Goal: Communication & Community: Ask a question

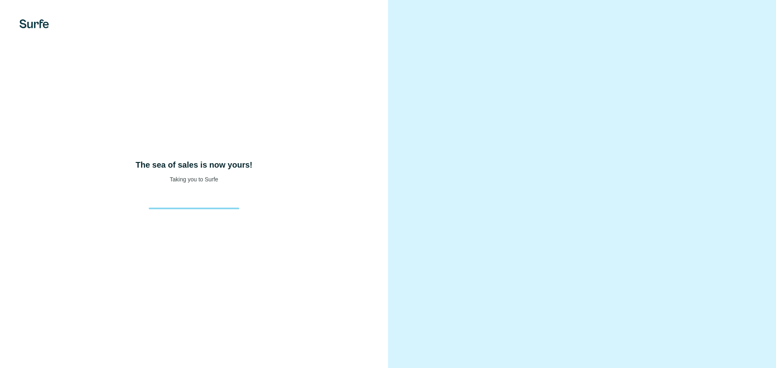
click at [421, 23] on div at bounding box center [582, 184] width 388 height 368
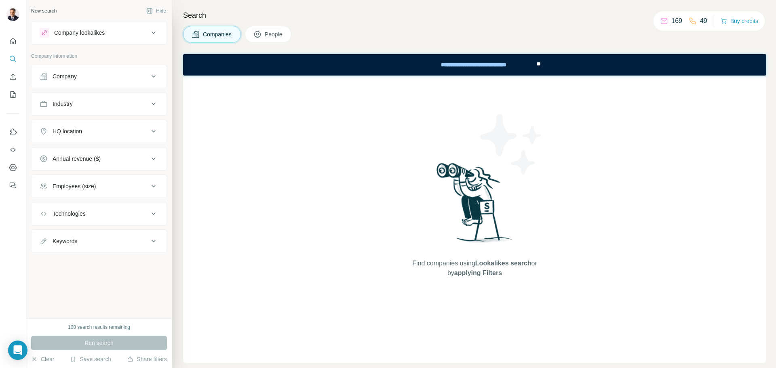
click at [551, 23] on div "Search Companies People Find companies using Lookalikes search or by applying F…" at bounding box center [474, 184] width 605 height 368
click at [66, 74] on div "Company" at bounding box center [65, 76] width 24 height 8
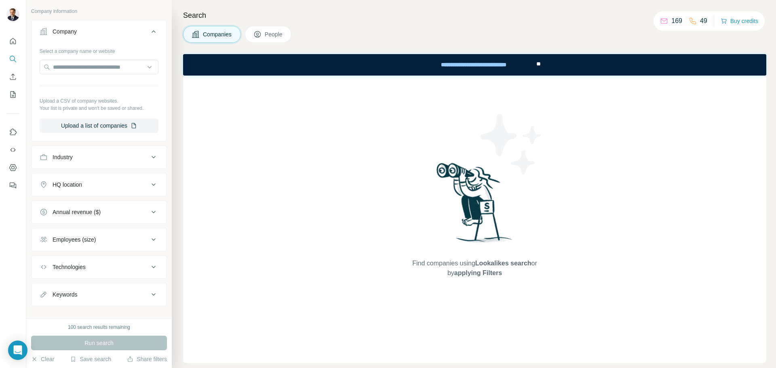
scroll to position [55, 0]
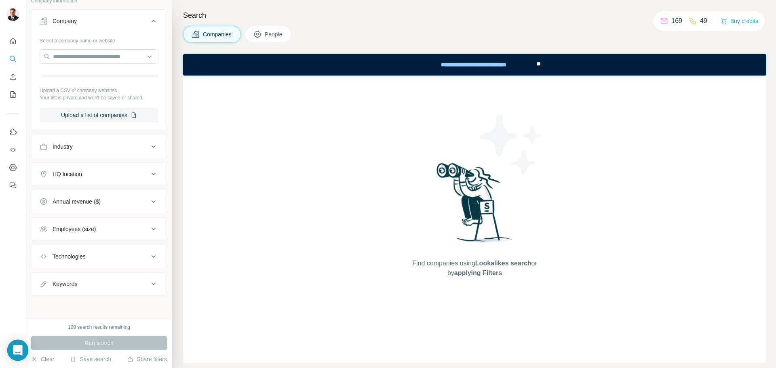
click at [12, 349] on div "Open Intercom Messenger" at bounding box center [17, 350] width 21 height 21
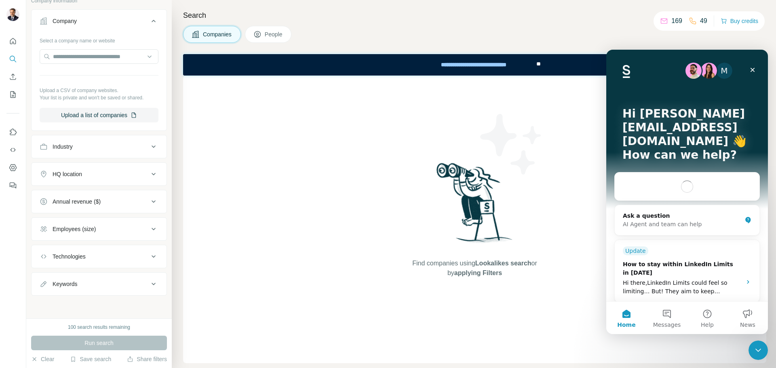
scroll to position [0, 0]
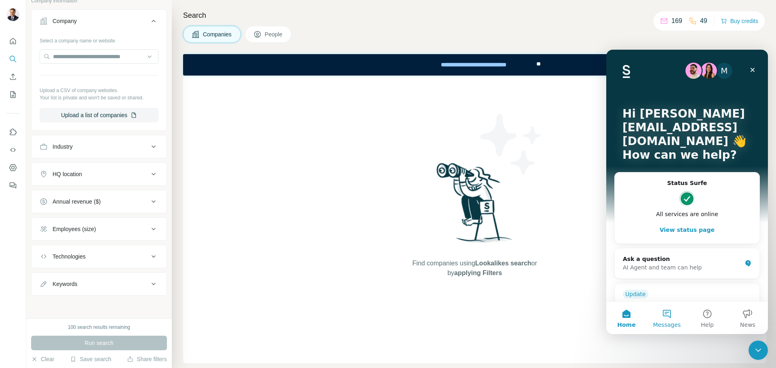
click at [663, 311] on button "Messages" at bounding box center [667, 318] width 40 height 32
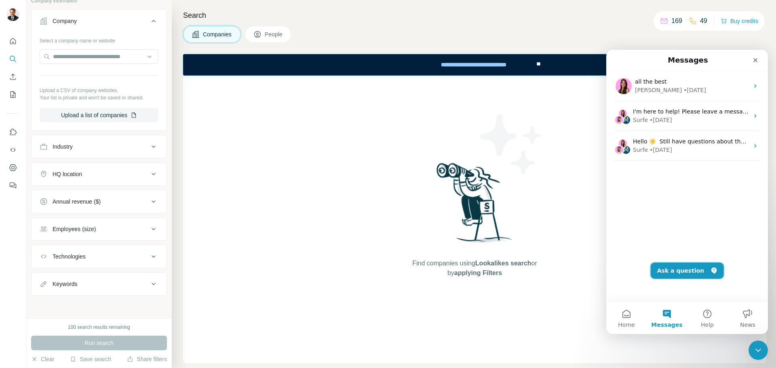
click at [688, 271] on button "Ask a question" at bounding box center [687, 271] width 73 height 16
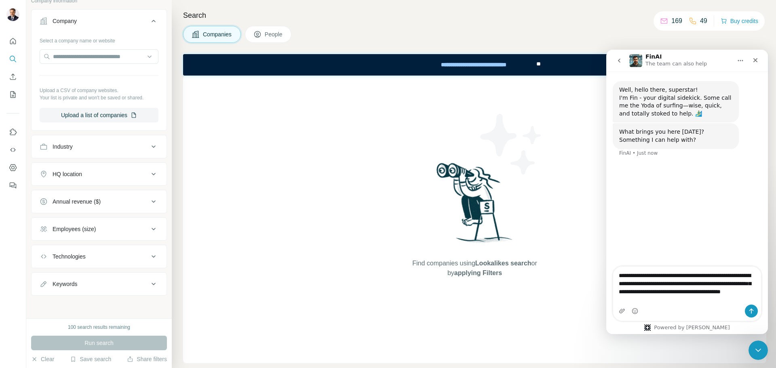
type textarea "**********"
click at [752, 315] on button "Send a message…" at bounding box center [751, 311] width 13 height 13
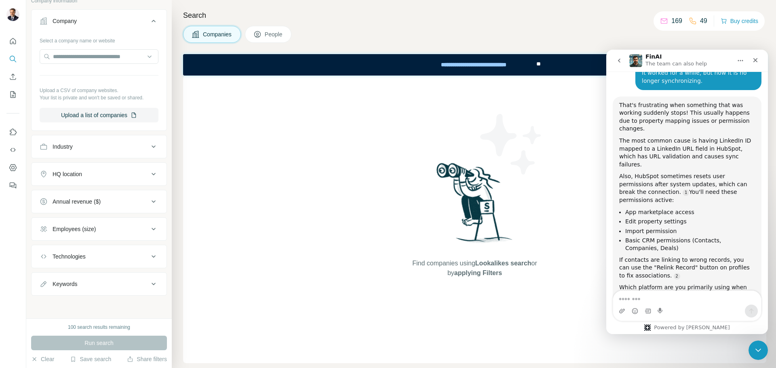
scroll to position [122, 0]
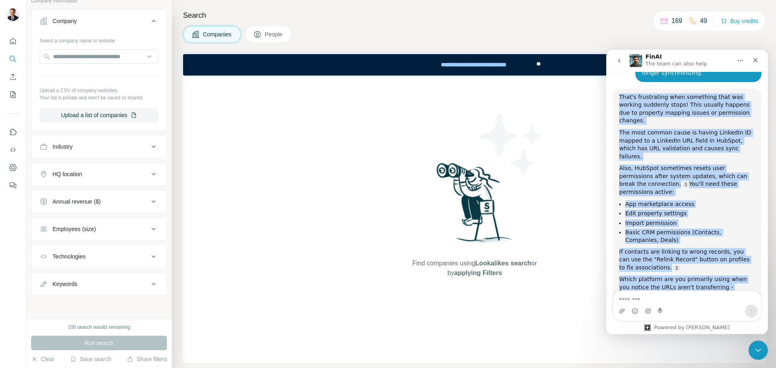
drag, startPoint x: 623, startPoint y: 91, endPoint x: 742, endPoint y: 275, distance: 218.4
click at [742, 275] on div "That's frustrating when something that was working suddenly stops! This usually…" at bounding box center [687, 210] width 149 height 242
copy div "That's frustrating when something that was working suddenly stops! This usually…"
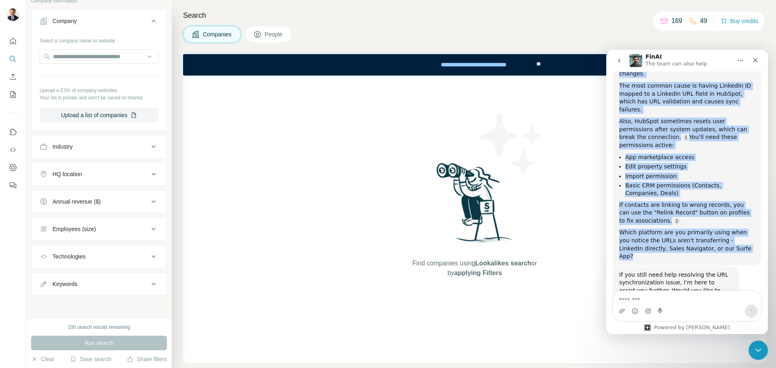
scroll to position [172, 0]
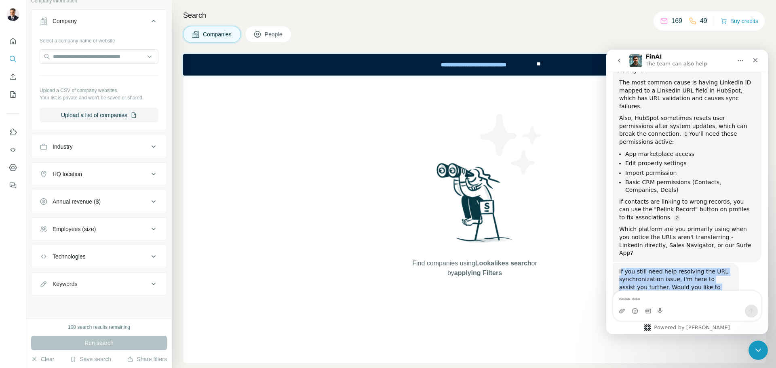
drag, startPoint x: 620, startPoint y: 233, endPoint x: 708, endPoint y: 263, distance: 92.2
click at [728, 268] on div "If you still need help resolving the URL synchronization issue, I'm here to ass…" at bounding box center [675, 292] width 113 height 48
drag, startPoint x: 672, startPoint y: 245, endPoint x: 661, endPoint y: 227, distance: 20.7
click at [669, 220] on div "That's frustrating when something that was working suddenly stops! This usually…" at bounding box center [687, 150] width 149 height 224
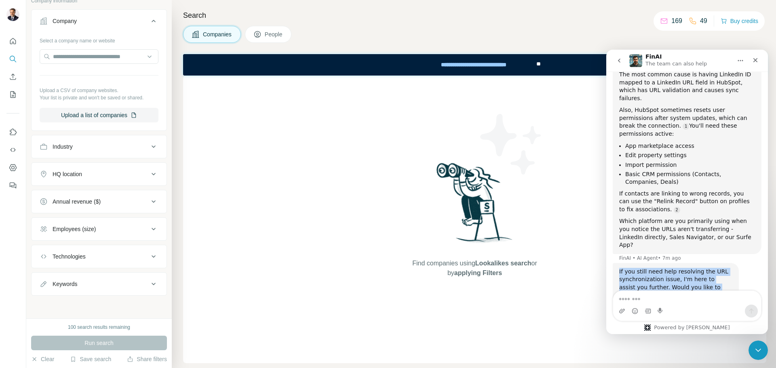
drag, startPoint x: 725, startPoint y: 267, endPoint x: 611, endPoint y: 236, distance: 118.6
click at [612, 234] on div "Well, hello there, superstar! I'm Fin - your digital sidekick. Some call me the…" at bounding box center [688, 114] width 162 height 448
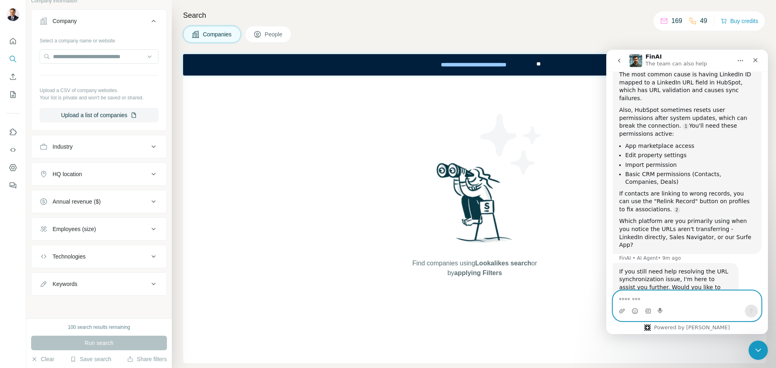
click at [639, 301] on textarea "Message…" at bounding box center [687, 298] width 148 height 14
paste textarea "**********"
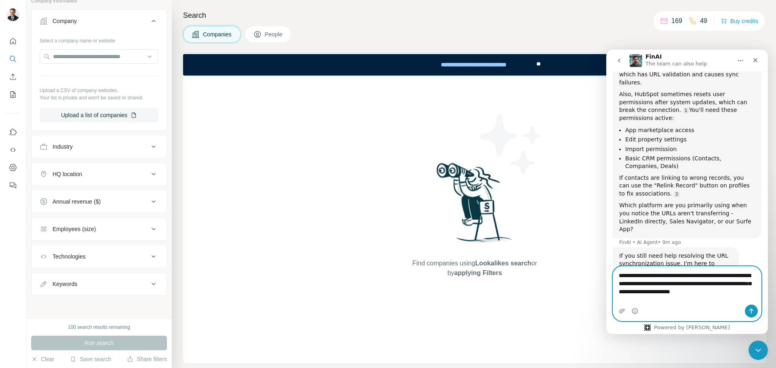
scroll to position [196, 0]
type textarea "**********"
click at [750, 311] on icon "Send a message…" at bounding box center [751, 311] width 6 height 6
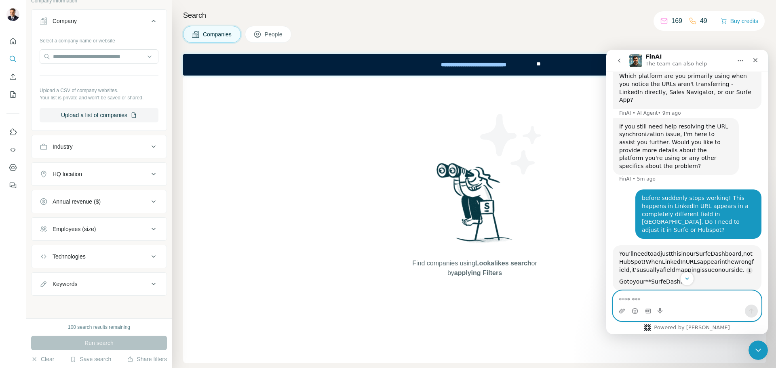
scroll to position [391, 0]
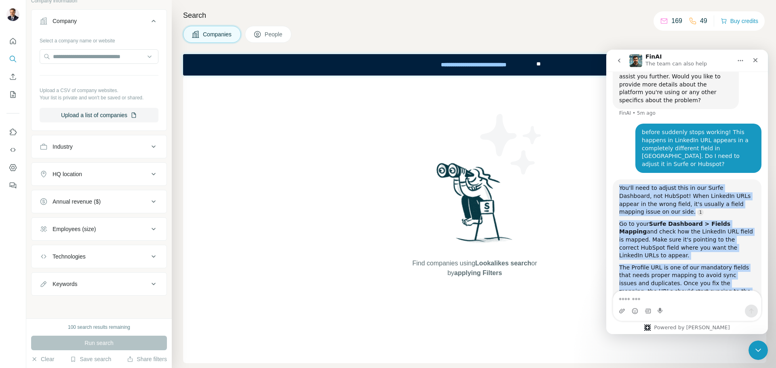
drag, startPoint x: 621, startPoint y: 132, endPoint x: 689, endPoint y: 261, distance: 145.8
click at [689, 261] on div "You'll need to adjust this in our Surfe Dashboard, not HubSpot! When LinkedIn U…" at bounding box center [687, 258] width 149 height 156
copy div "You'll need to adjust this in our Surfe Dashboard, not HubSpot! When LinkedIn U…"
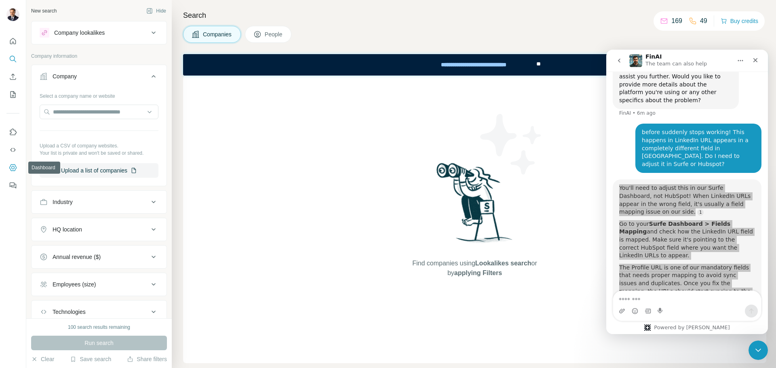
click at [8, 167] on button "Dashboard" at bounding box center [12, 168] width 13 height 15
